Goal: Check status: Check status

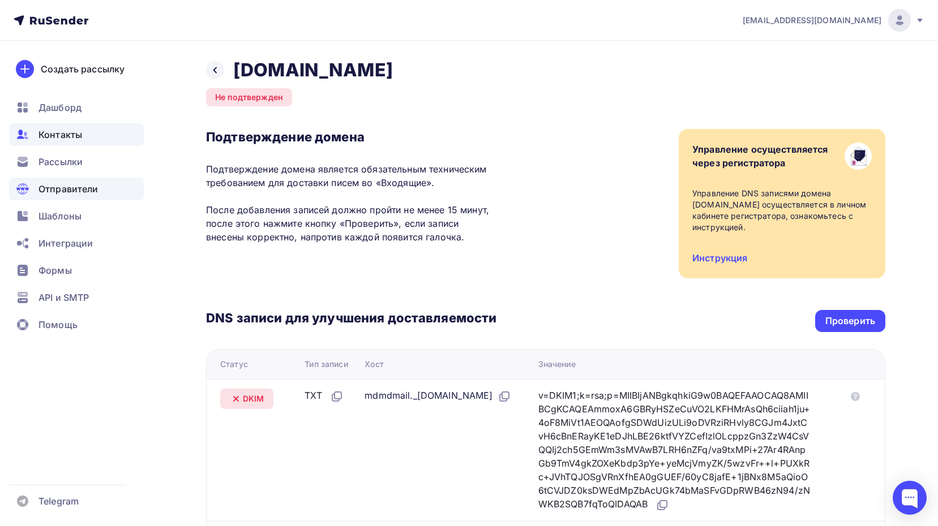
scroll to position [155, 0]
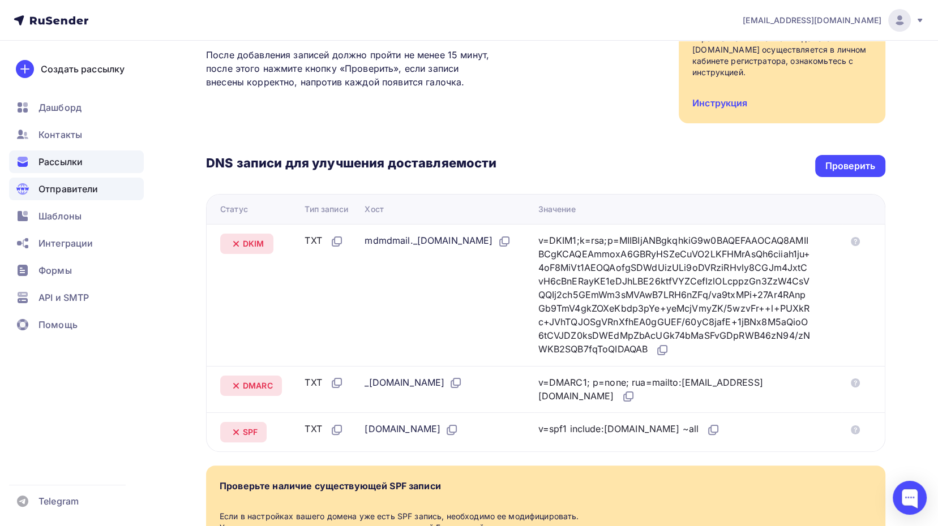
click at [72, 162] on span "Рассылки" at bounding box center [60, 162] width 44 height 14
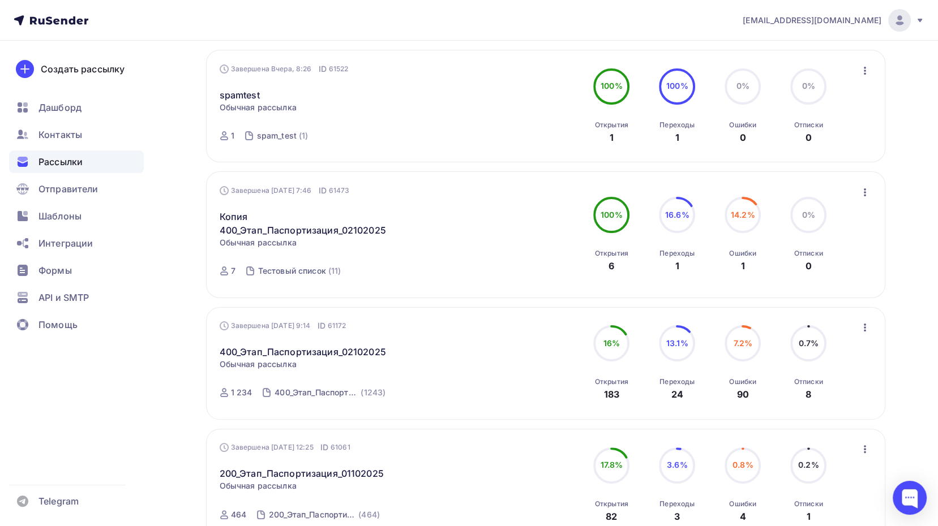
scroll to position [283, 0]
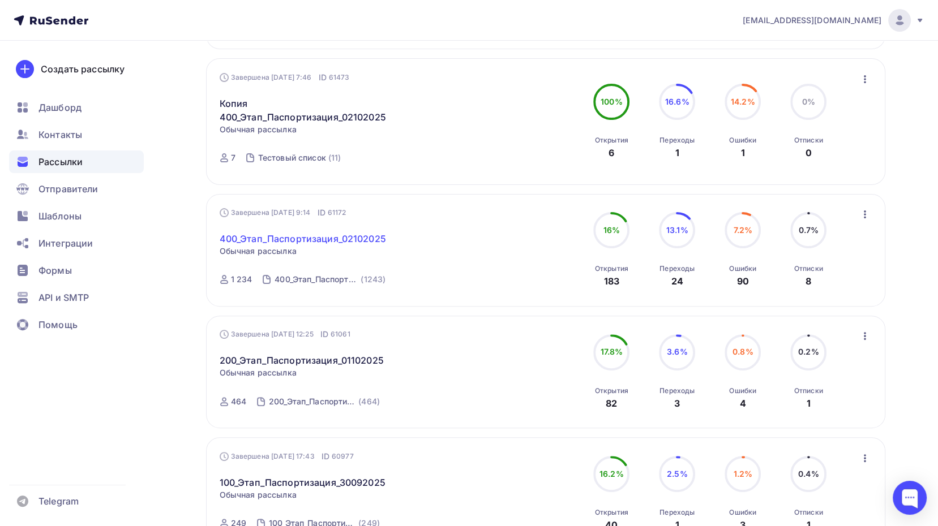
click at [341, 237] on link "400_Этап_Паспортизация_02102025" at bounding box center [303, 239] width 166 height 14
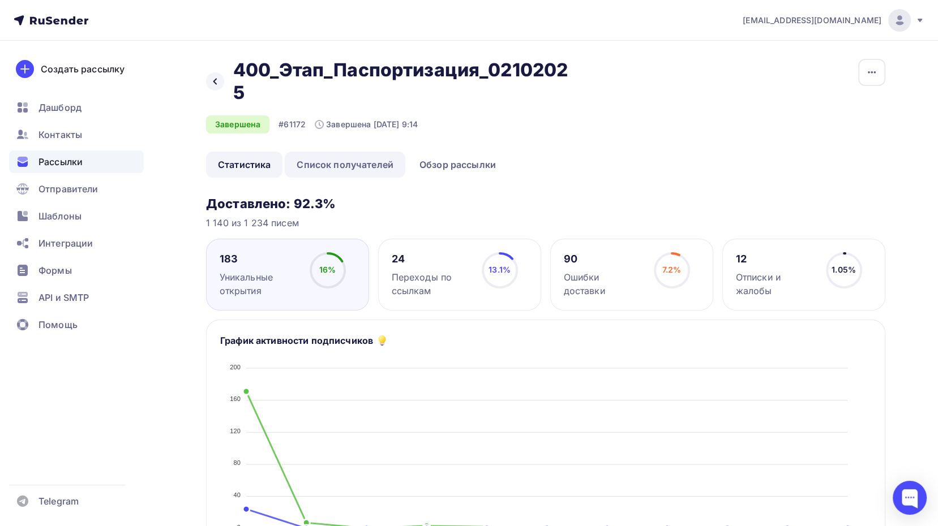
click at [336, 169] on link "Список получателей" at bounding box center [345, 165] width 121 height 26
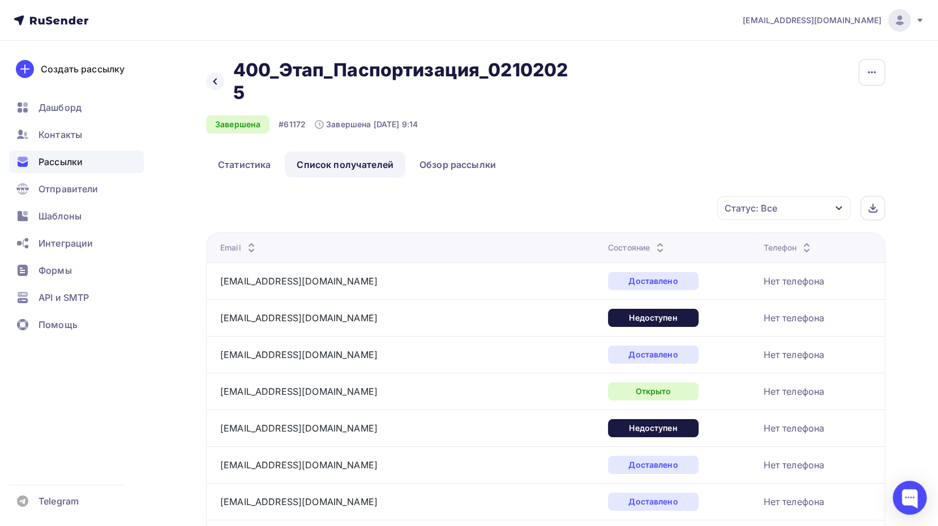
click at [839, 205] on icon "button" at bounding box center [838, 208] width 9 height 9
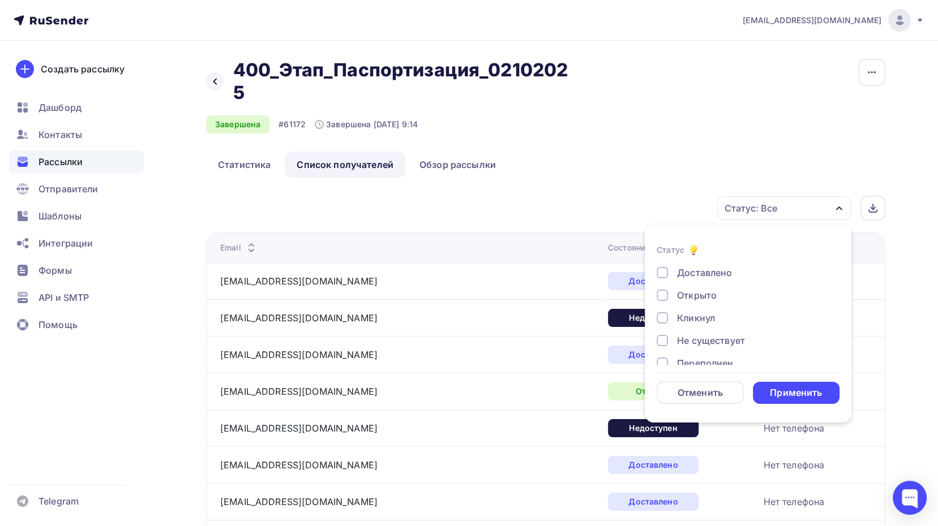
click at [665, 294] on div at bounding box center [661, 295] width 11 height 11
click at [818, 394] on div "Применить" at bounding box center [795, 392] width 52 height 13
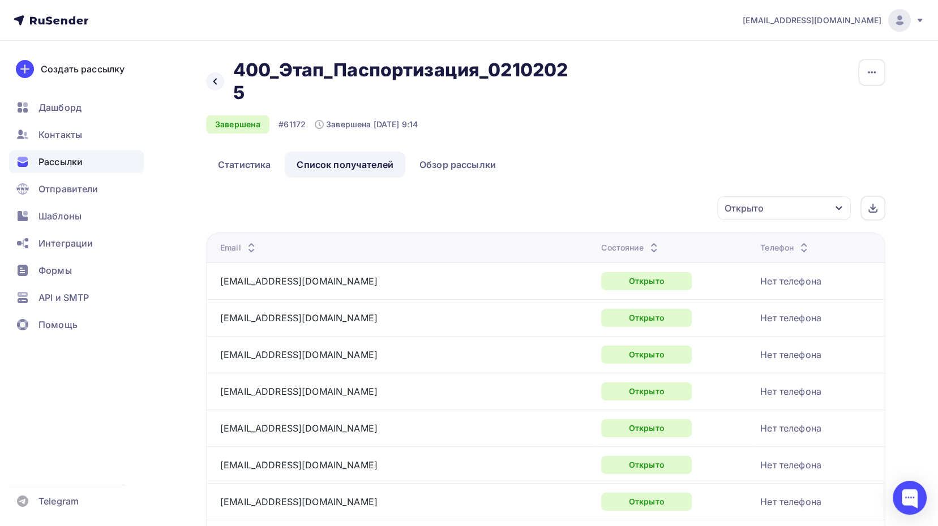
click at [61, 165] on span "Рассылки" at bounding box center [60, 162] width 44 height 14
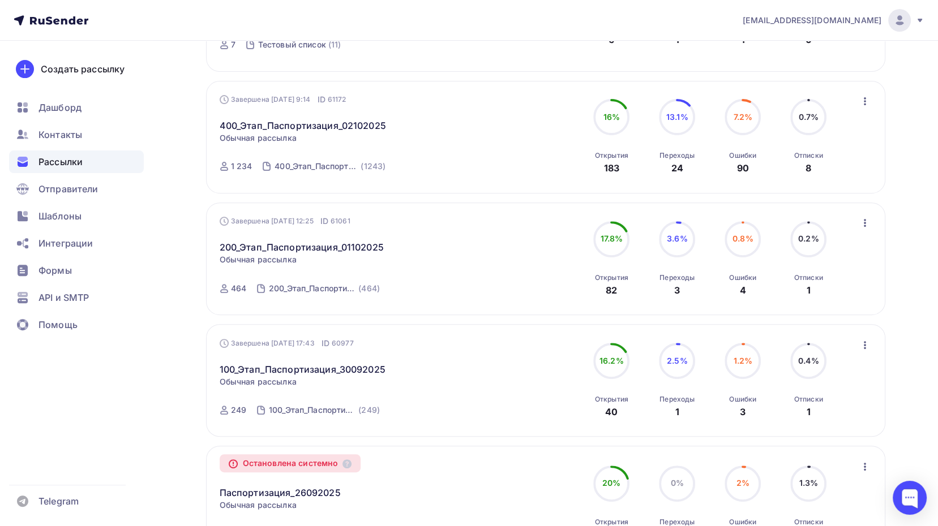
scroll to position [339, 0]
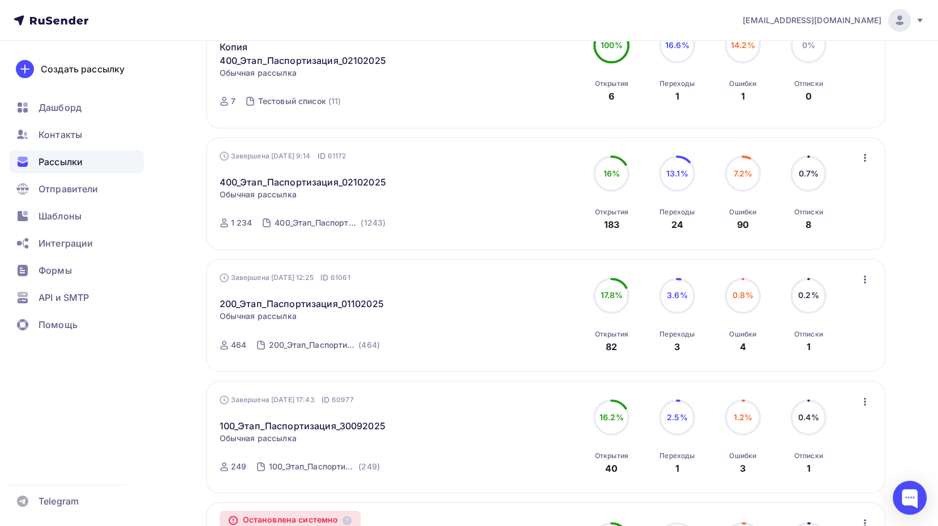
drag, startPoint x: 231, startPoint y: 223, endPoint x: 249, endPoint y: 223, distance: 18.1
click at [249, 223] on div "1 234" at bounding box center [242, 222] width 22 height 11
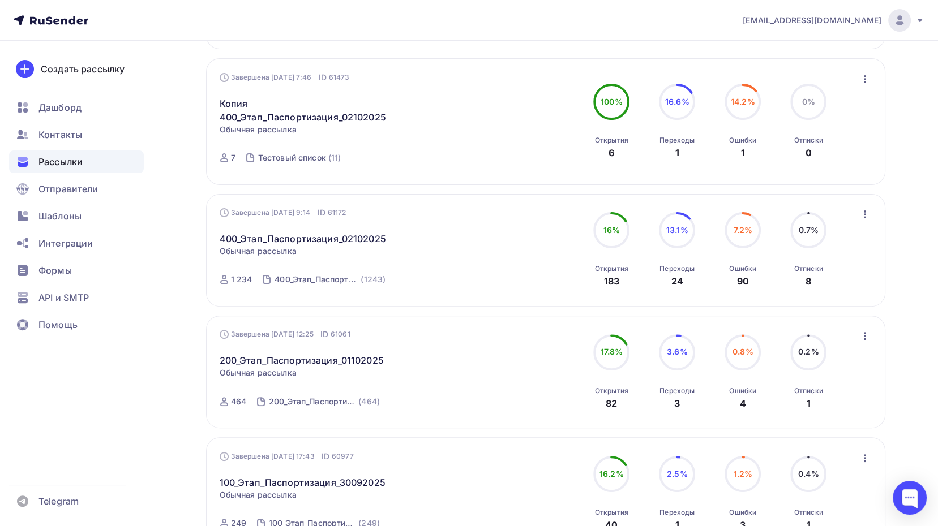
drag, startPoint x: 600, startPoint y: 278, endPoint x: 620, endPoint y: 277, distance: 19.8
click at [620, 277] on div "Открытия 183" at bounding box center [611, 272] width 33 height 31
drag, startPoint x: 671, startPoint y: 279, endPoint x: 683, endPoint y: 278, distance: 11.9
click at [683, 278] on div "Переходы 24" at bounding box center [676, 272] width 35 height 31
click at [893, 276] on div "Получайте автоматические уведомления о статусе ваших рассылок прямо в Telegram.…" at bounding box center [468, 346] width 927 height 1176
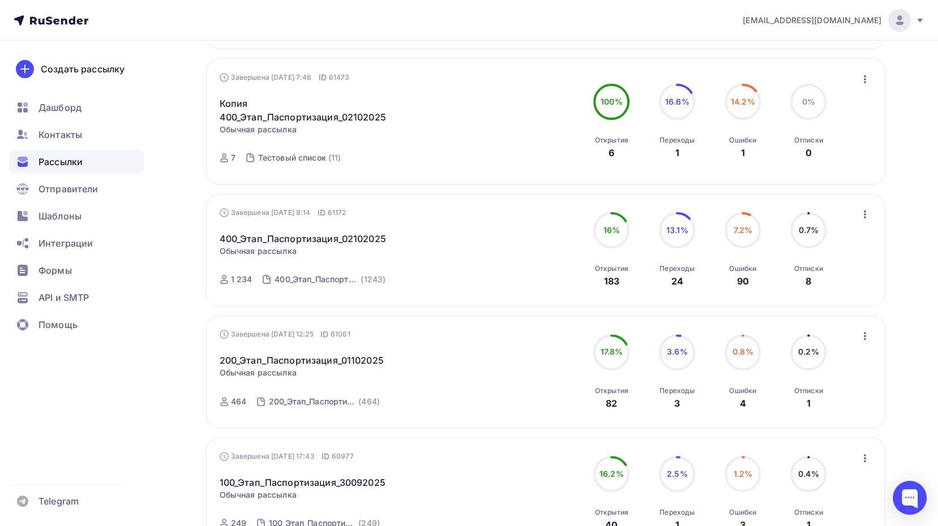
drag, startPoint x: 229, startPoint y: 402, endPoint x: 240, endPoint y: 402, distance: 11.3
click at [240, 402] on div "464" at bounding box center [233, 401] width 27 height 11
drag, startPoint x: 607, startPoint y: 398, endPoint x: 618, endPoint y: 403, distance: 12.4
click at [618, 403] on div "Открытия 82" at bounding box center [611, 395] width 33 height 31
click at [708, 411] on div "Завершена [DATE] 12:25 ID 61061 200_Этап_Паспортизация_01102025 Статистика Обзо…" at bounding box center [546, 372] width 652 height 86
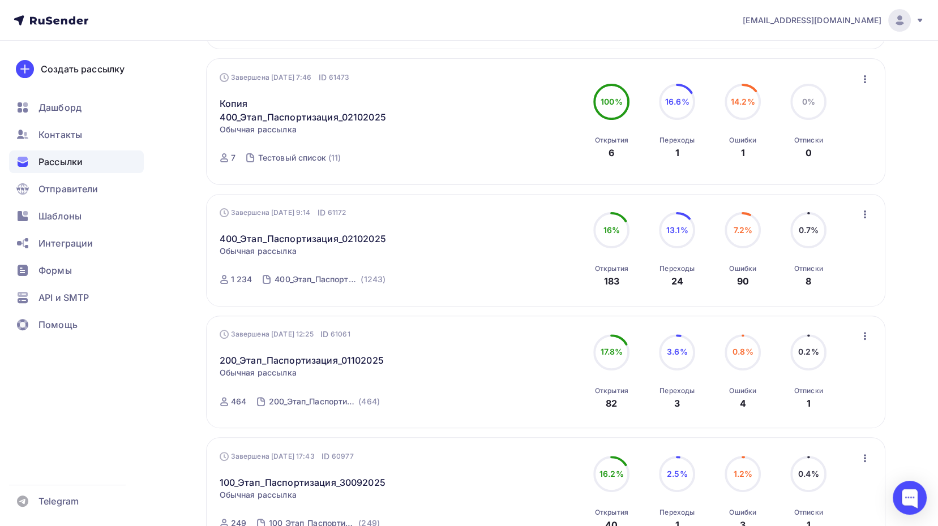
drag, startPoint x: 678, startPoint y: 403, endPoint x: 768, endPoint y: 406, distance: 89.4
click at [768, 406] on div "17.8% 17.8% Открытия 82 3.6% 3.6% Переходы 3 0.8% 0.8% Ошибки 4 0.2% 0.2% Отпис…" at bounding box center [709, 372] width 253 height 76
click at [901, 350] on div "Получайте автоматические уведомления о статусе ваших рассылок прямо в Telegram.…" at bounding box center [468, 346] width 927 height 1176
click at [300, 240] on link "400_Этап_Паспортизация_02102025" at bounding box center [303, 239] width 166 height 14
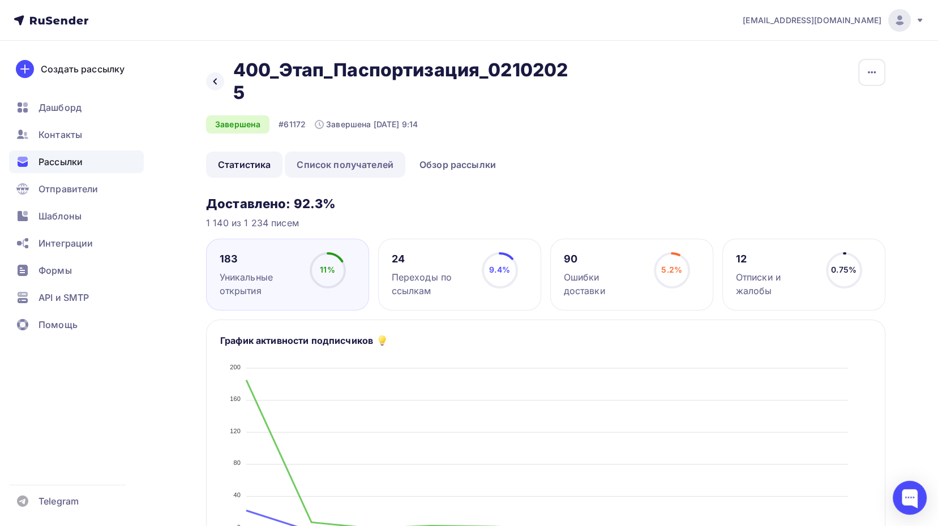
click at [359, 165] on link "Список получателей" at bounding box center [345, 165] width 121 height 26
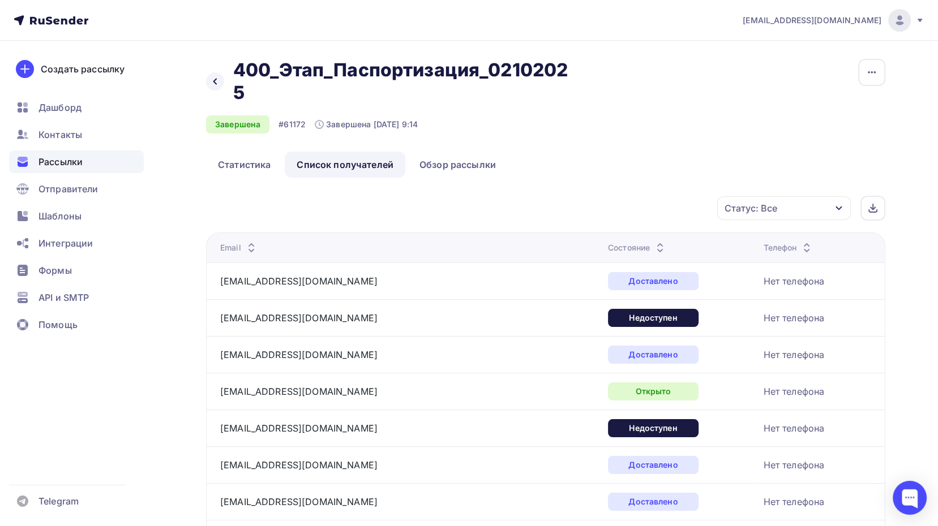
click at [842, 210] on icon "button" at bounding box center [838, 208] width 9 height 9
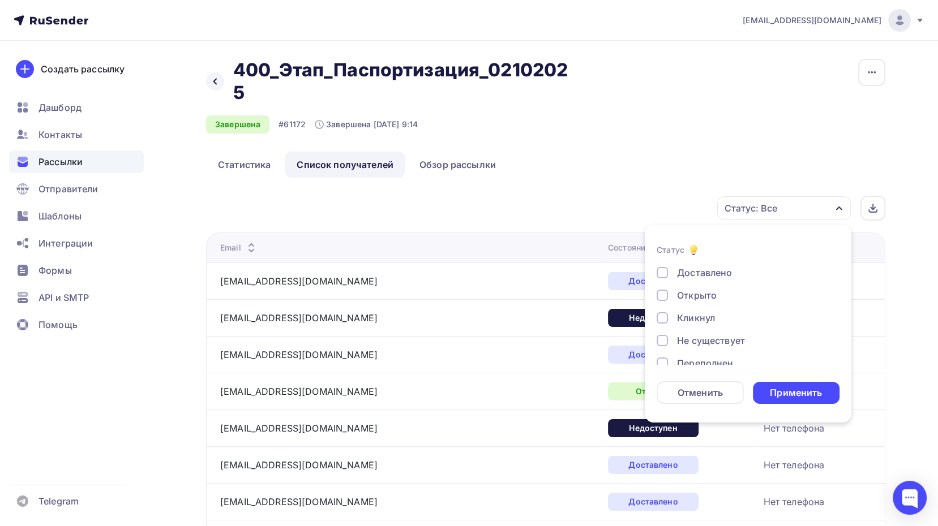
click at [660, 272] on div at bounding box center [661, 272] width 11 height 11
click at [781, 392] on div "Применить" at bounding box center [795, 392] width 52 height 13
